Goal: Task Accomplishment & Management: Manage account settings

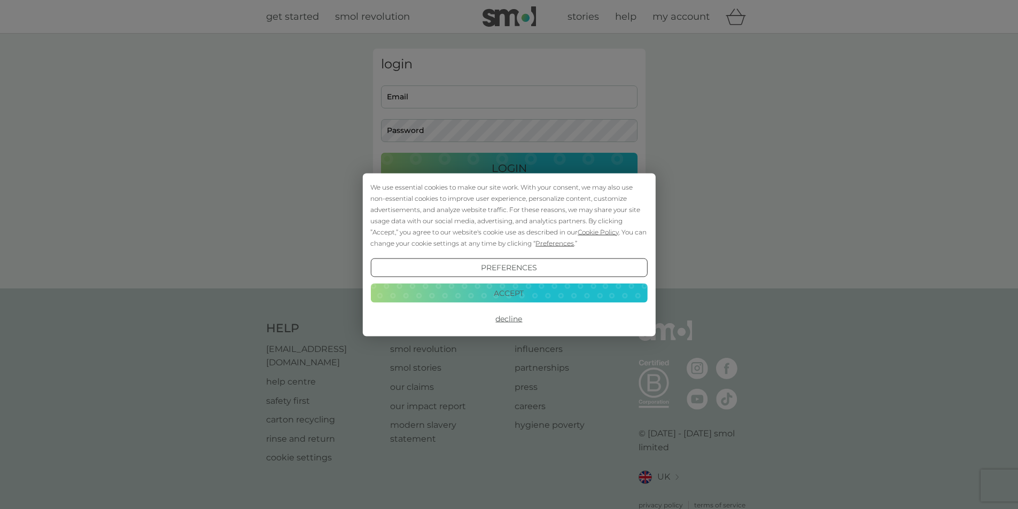
type input "alisonrees76@hotmail.co.uk"
click at [505, 303] on button "Accept" at bounding box center [508, 293] width 277 height 19
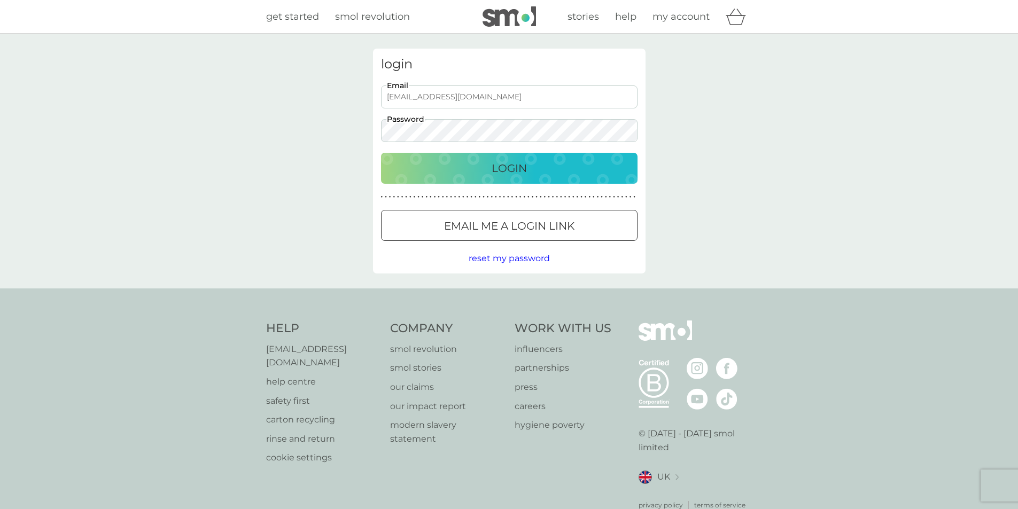
click at [491, 178] on button "Login" at bounding box center [509, 168] width 257 height 31
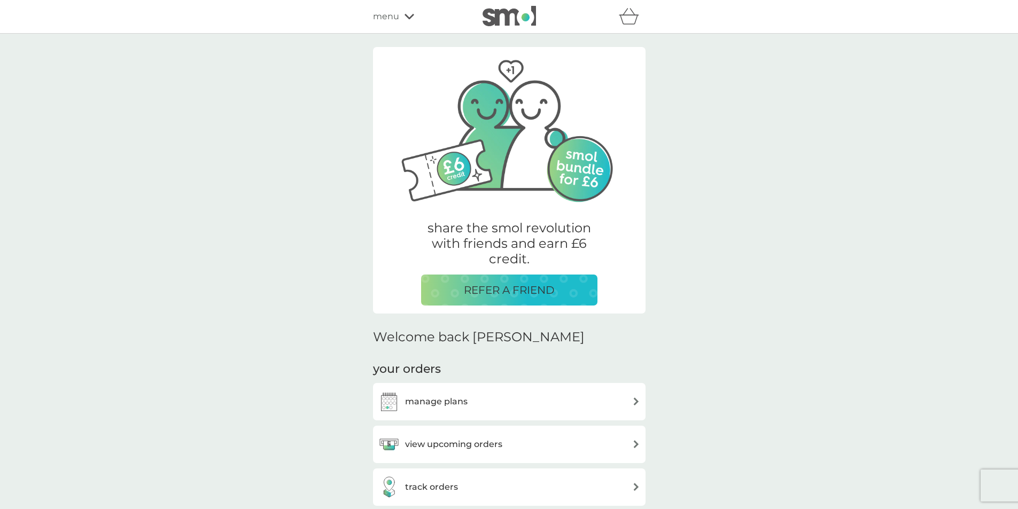
click at [482, 405] on div "manage plans" at bounding box center [509, 401] width 262 height 21
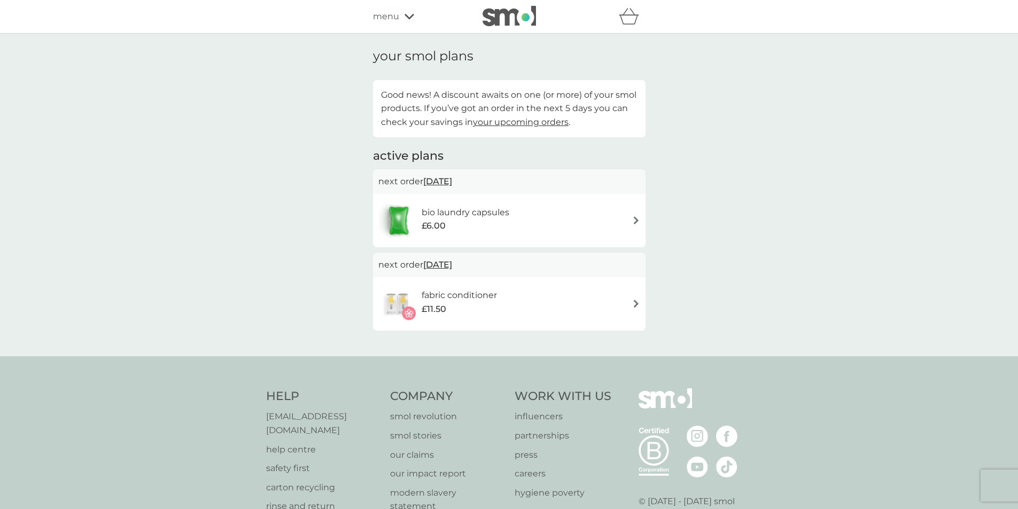
click at [472, 227] on div "£6.00" at bounding box center [466, 226] width 88 height 14
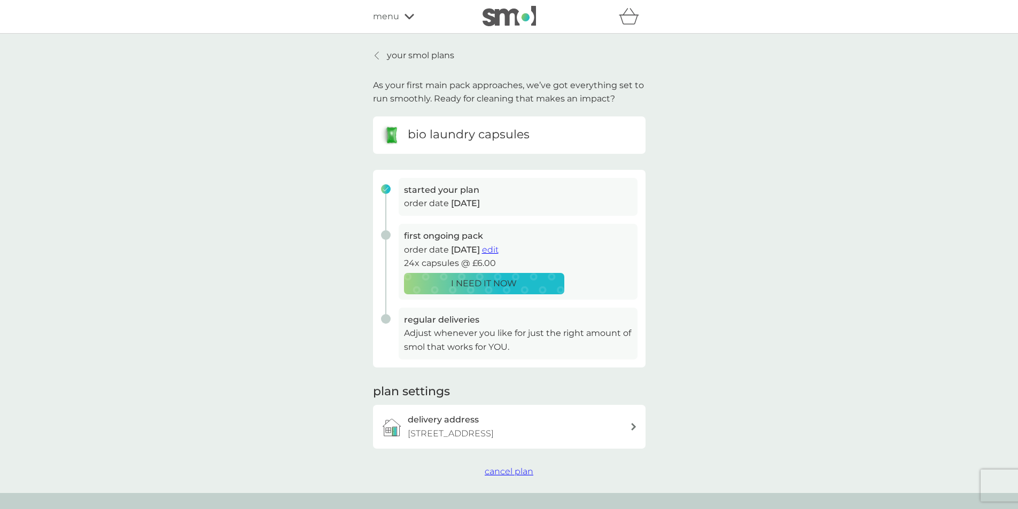
click at [513, 474] on span "cancel plan" at bounding box center [509, 472] width 49 height 10
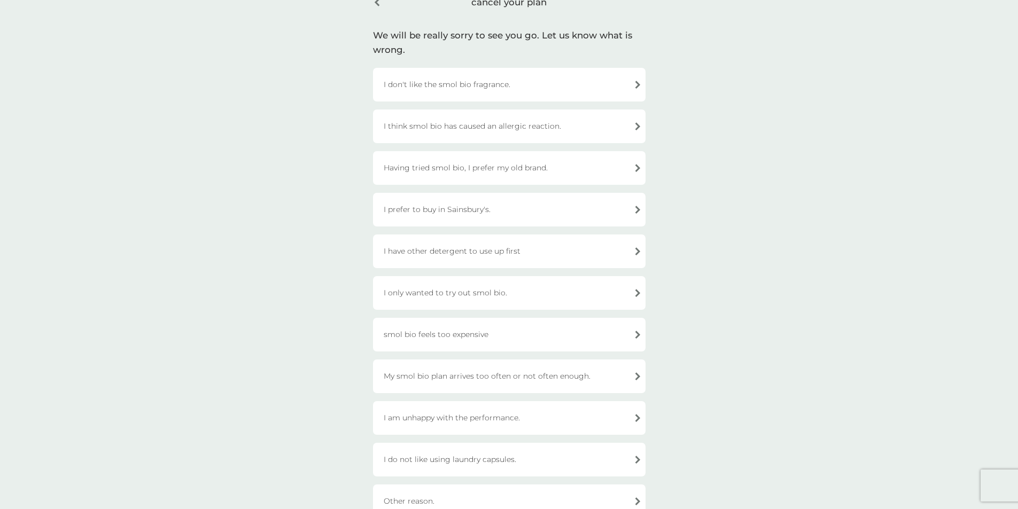
scroll to position [214, 0]
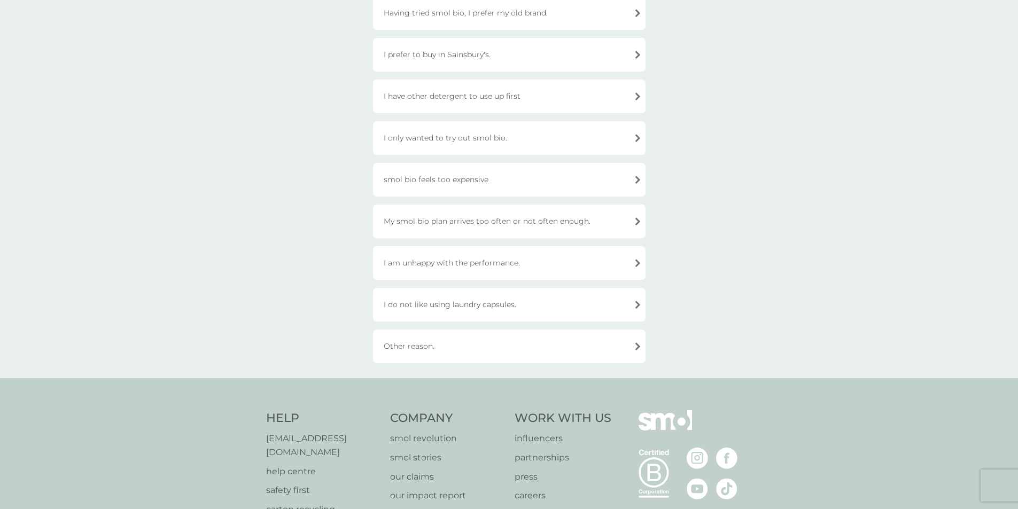
click at [441, 342] on div "Other reason." at bounding box center [509, 347] width 273 height 34
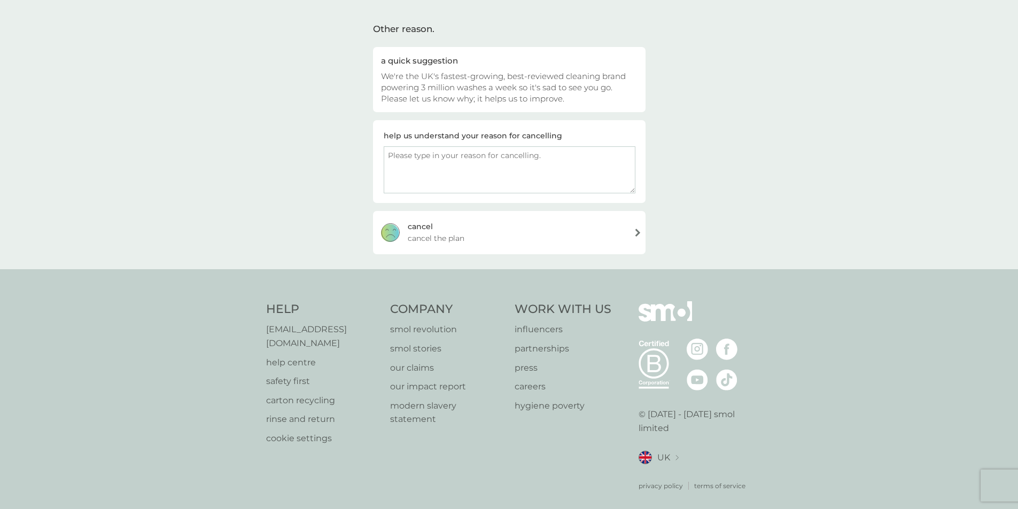
click at [431, 178] on textarea at bounding box center [510, 169] width 252 height 47
type textarea "can't affor"
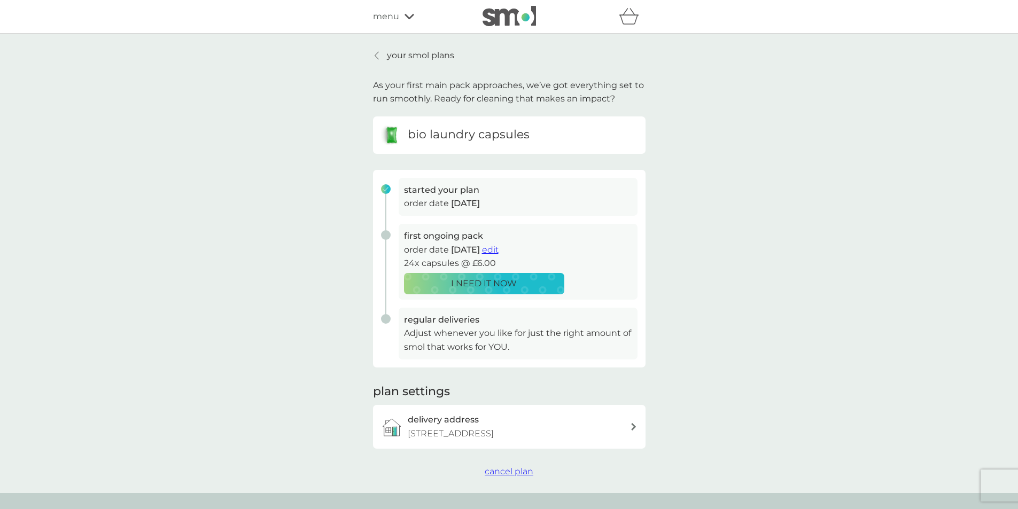
click at [514, 474] on span "cancel plan" at bounding box center [509, 472] width 49 height 10
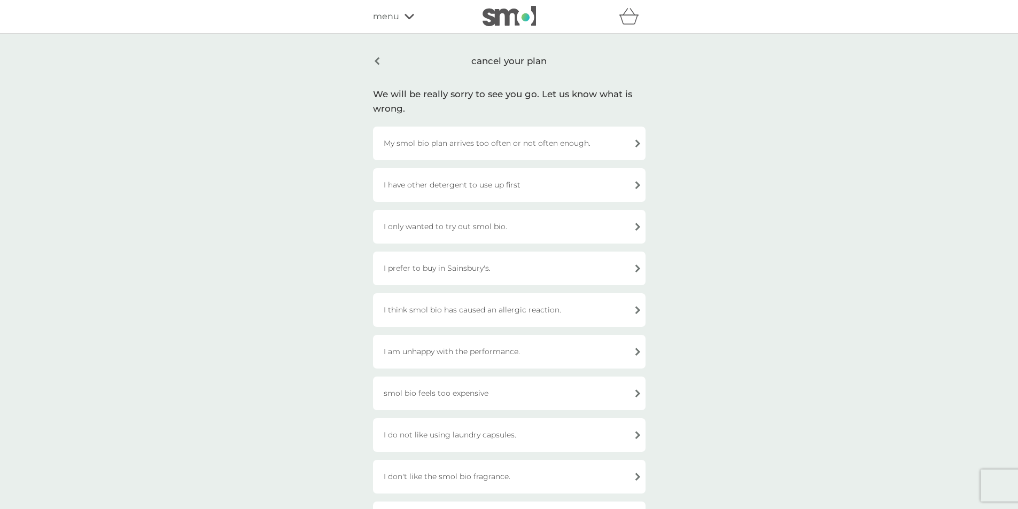
click at [442, 184] on div "I have other detergent to use up first" at bounding box center [509, 185] width 273 height 34
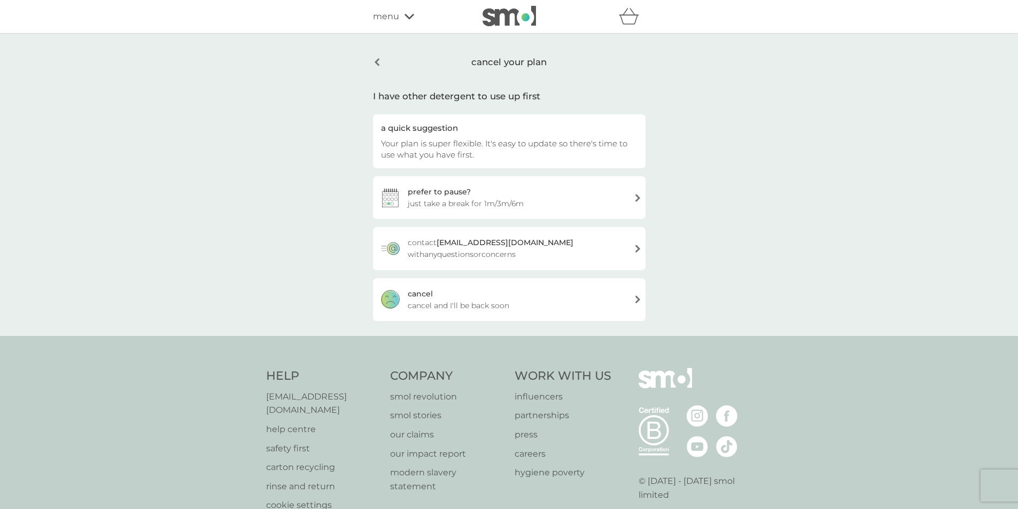
click at [453, 299] on div "[PERSON_NAME] and I'll be back soon" at bounding box center [509, 300] width 273 height 43
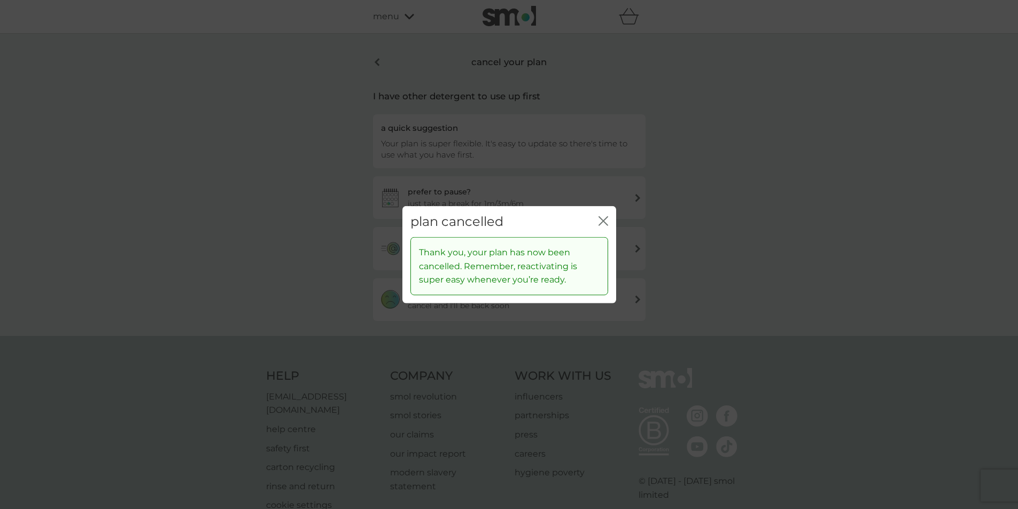
click at [605, 219] on icon "close" at bounding box center [606, 221] width 4 height 9
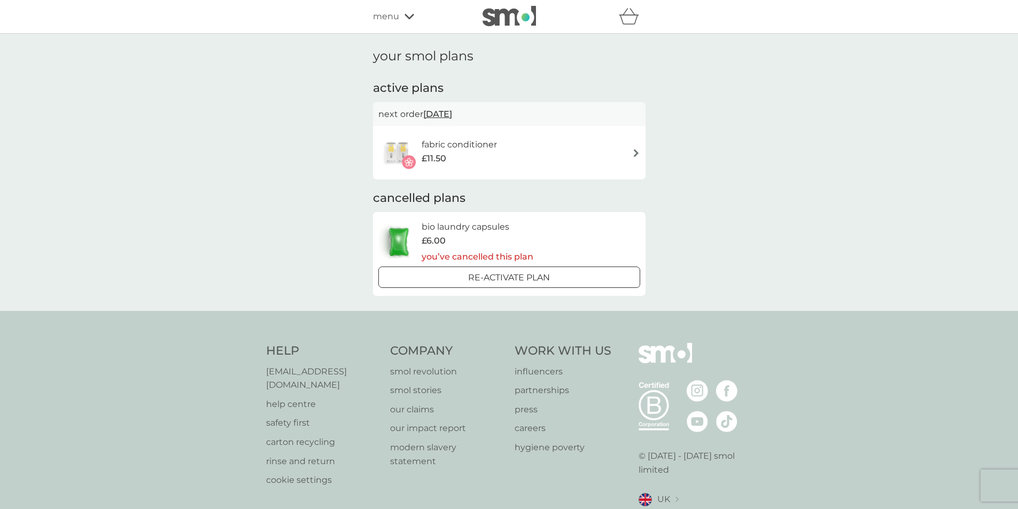
click at [471, 156] on div "£11.50" at bounding box center [459, 159] width 75 height 14
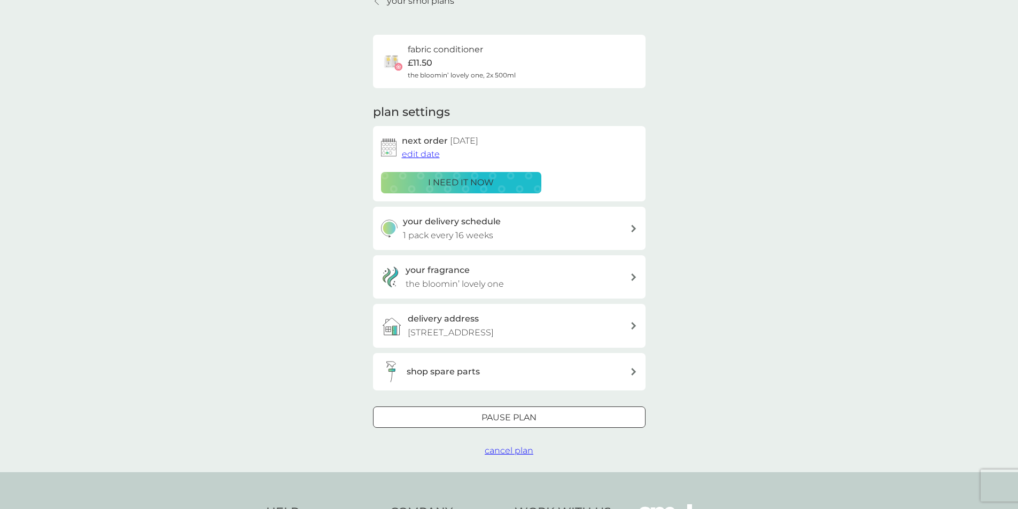
scroll to position [160, 0]
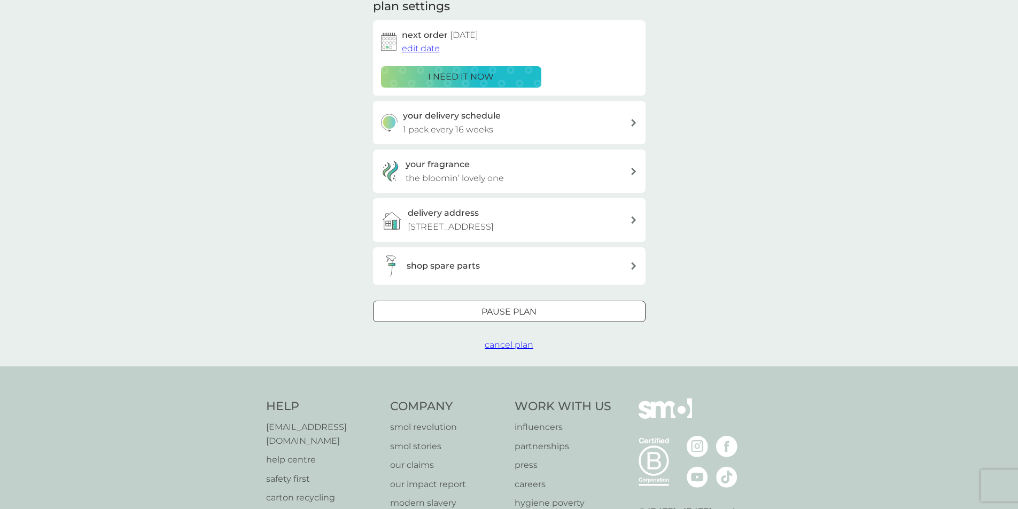
click at [513, 342] on span "cancel plan" at bounding box center [509, 345] width 49 height 10
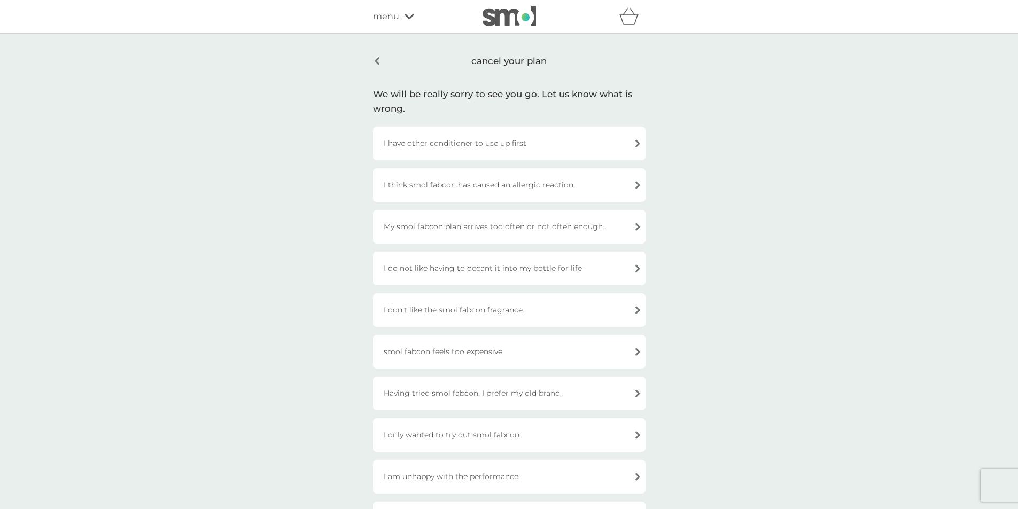
click at [482, 194] on div "I think smol fabcon has caused an allergic reaction." at bounding box center [509, 185] width 273 height 34
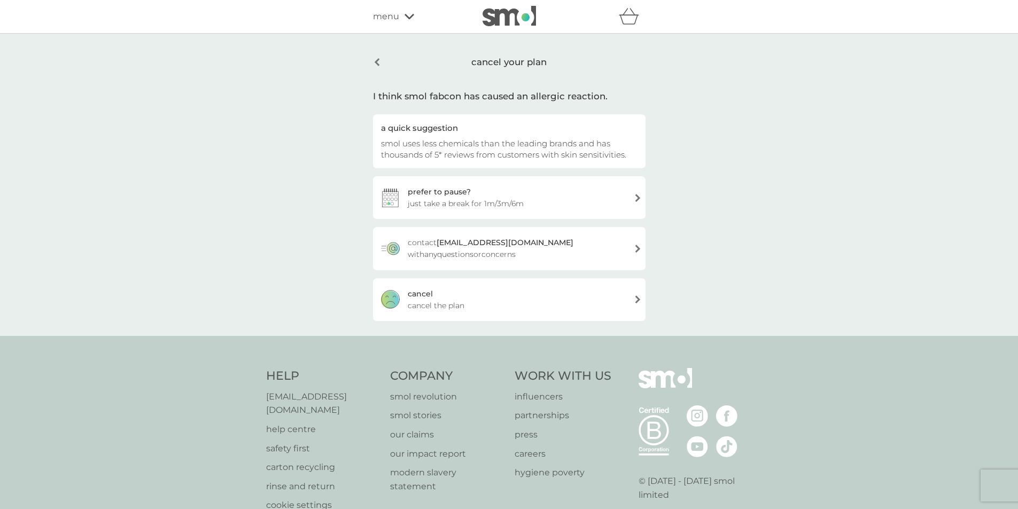
click at [470, 298] on div "[PERSON_NAME] the plan" at bounding box center [509, 300] width 273 height 43
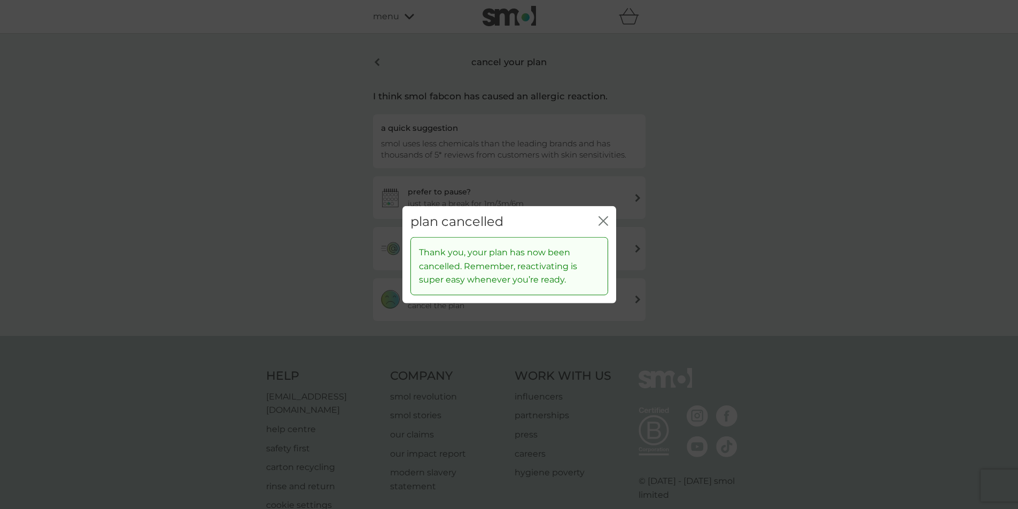
click at [601, 219] on icon "close" at bounding box center [601, 221] width 4 height 9
